Goal: Task Accomplishment & Management: Manage account settings

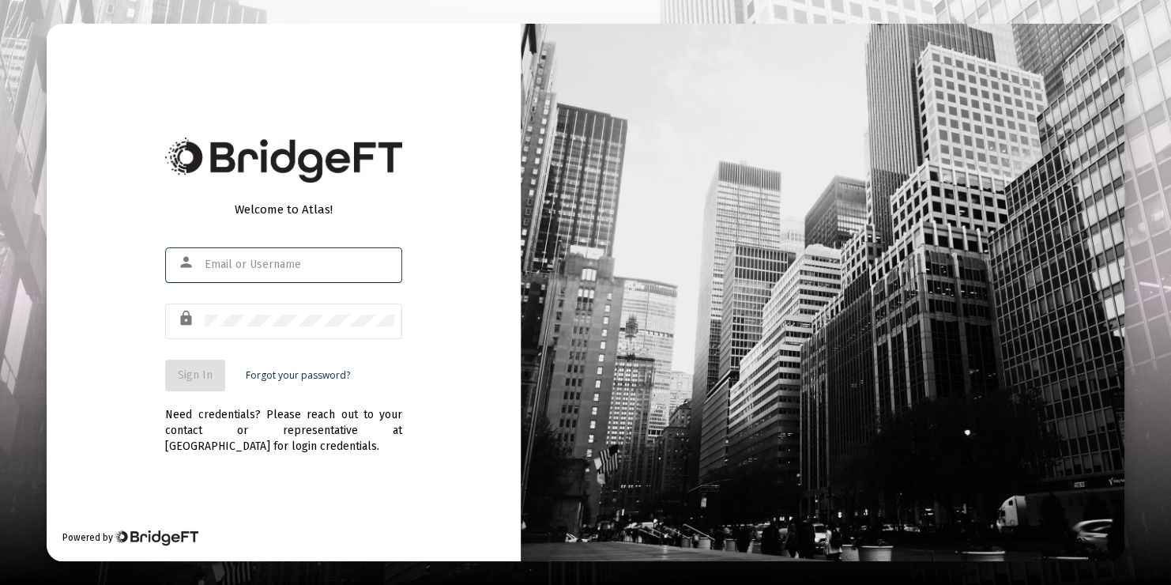
click at [216, 261] on input "text" at bounding box center [300, 264] width 190 height 13
click at [213, 262] on input "text" at bounding box center [300, 264] width 190 height 13
type input "jmcaden@proton.me"
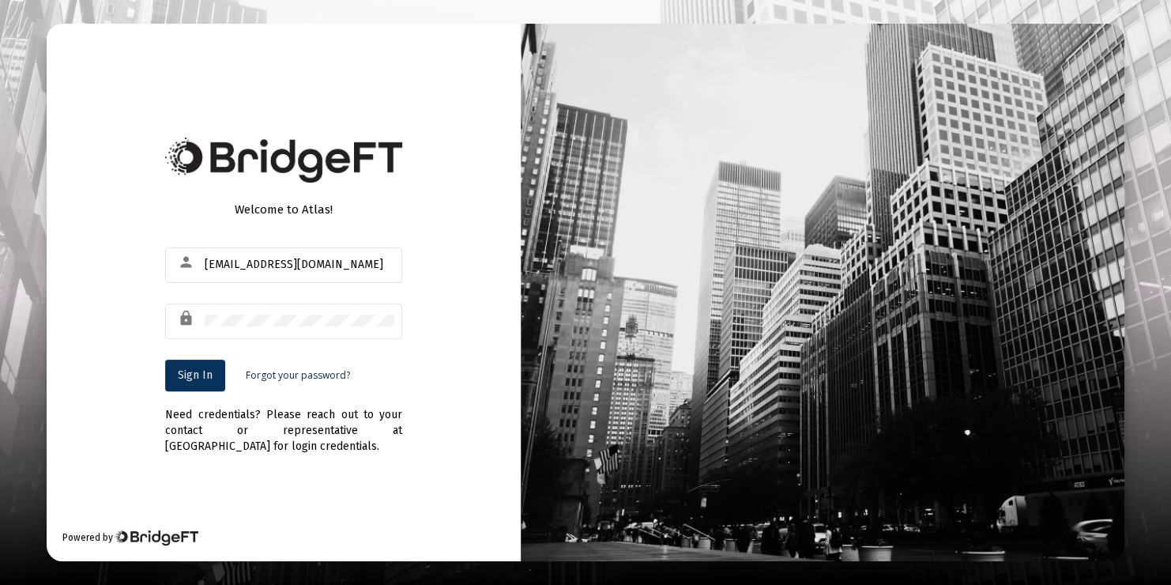
click at [197, 382] on button "Sign In" at bounding box center [195, 375] width 60 height 32
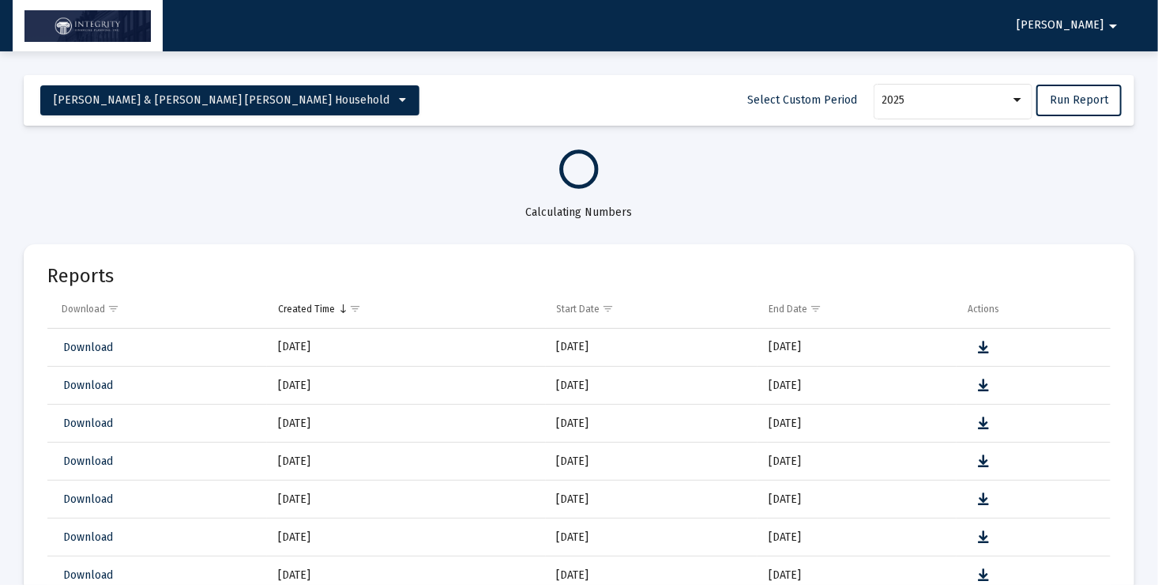
select select "View all"
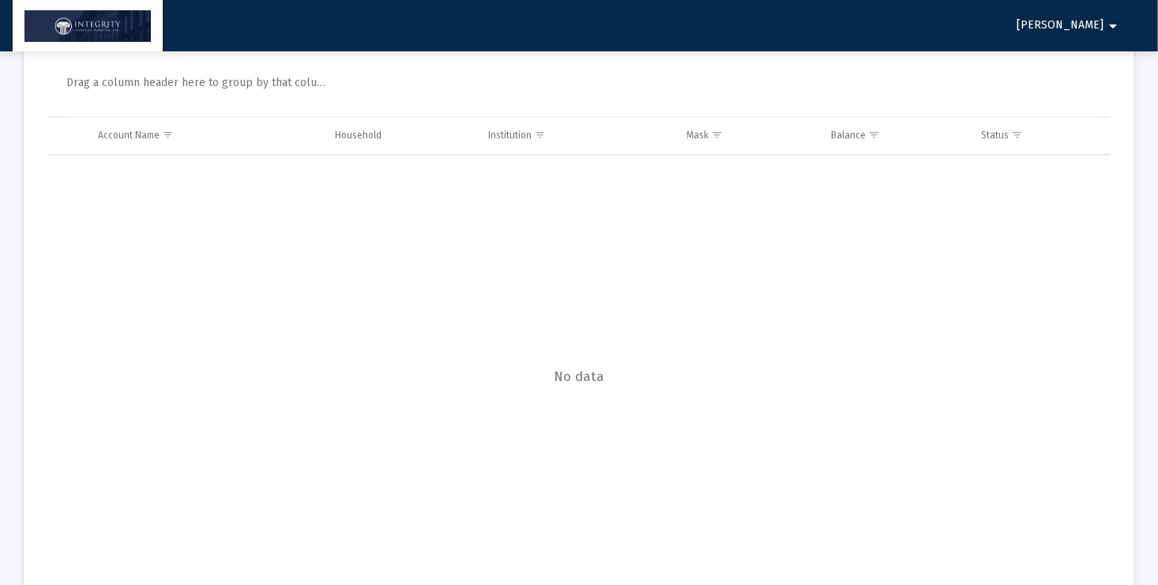
scroll to position [4787, 0]
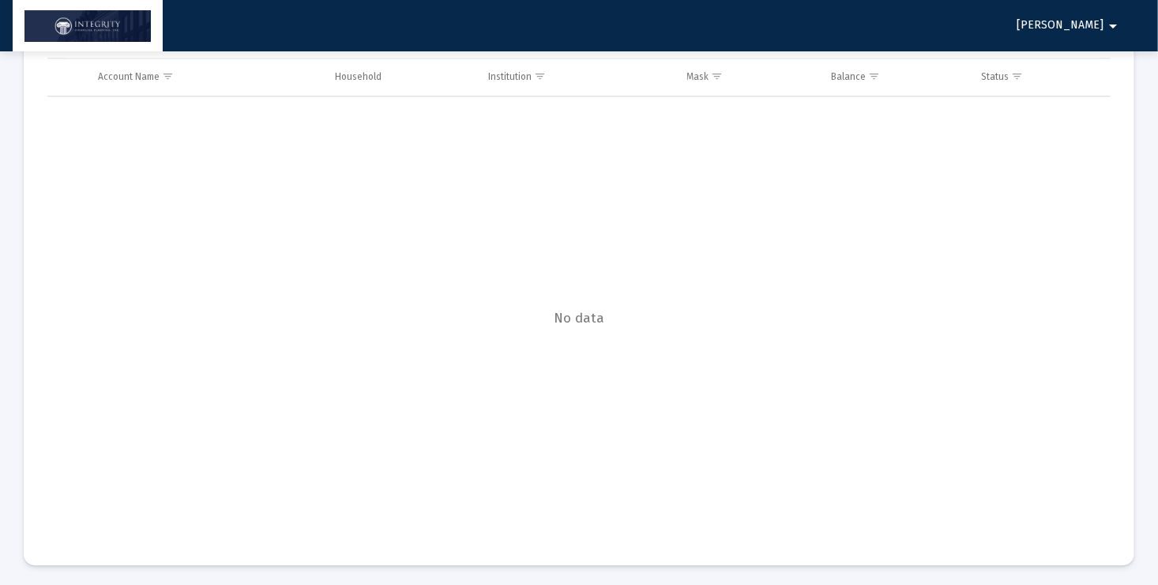
click at [1115, 28] on mat-icon "arrow_drop_down" at bounding box center [1113, 26] width 19 height 32
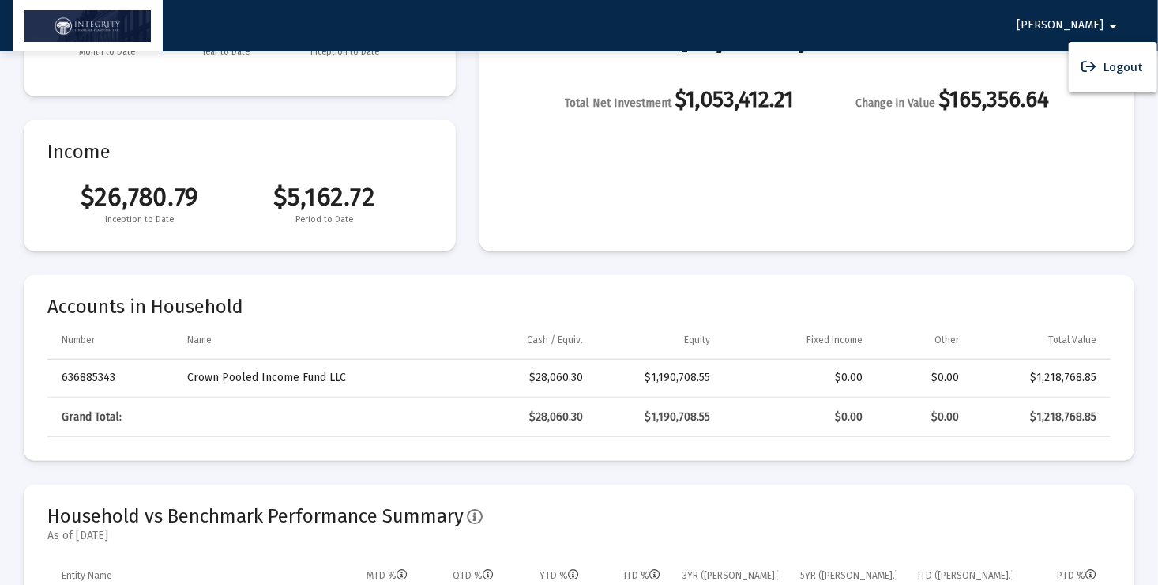
scroll to position [284, 0]
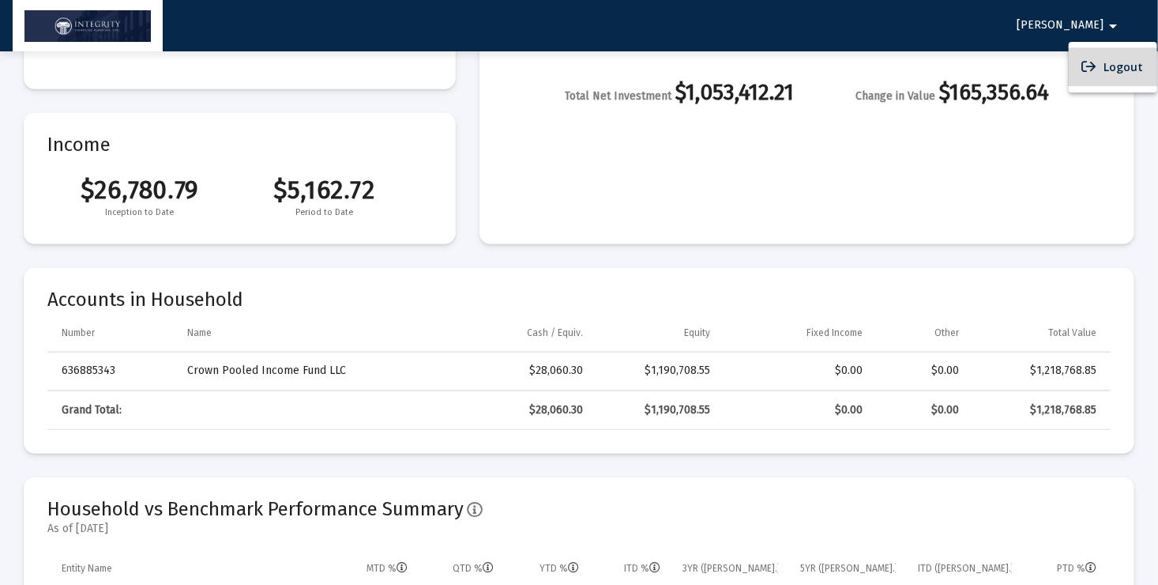
click at [1114, 71] on button "Logout" at bounding box center [1113, 67] width 88 height 38
